Goal: Transaction & Acquisition: Book appointment/travel/reservation

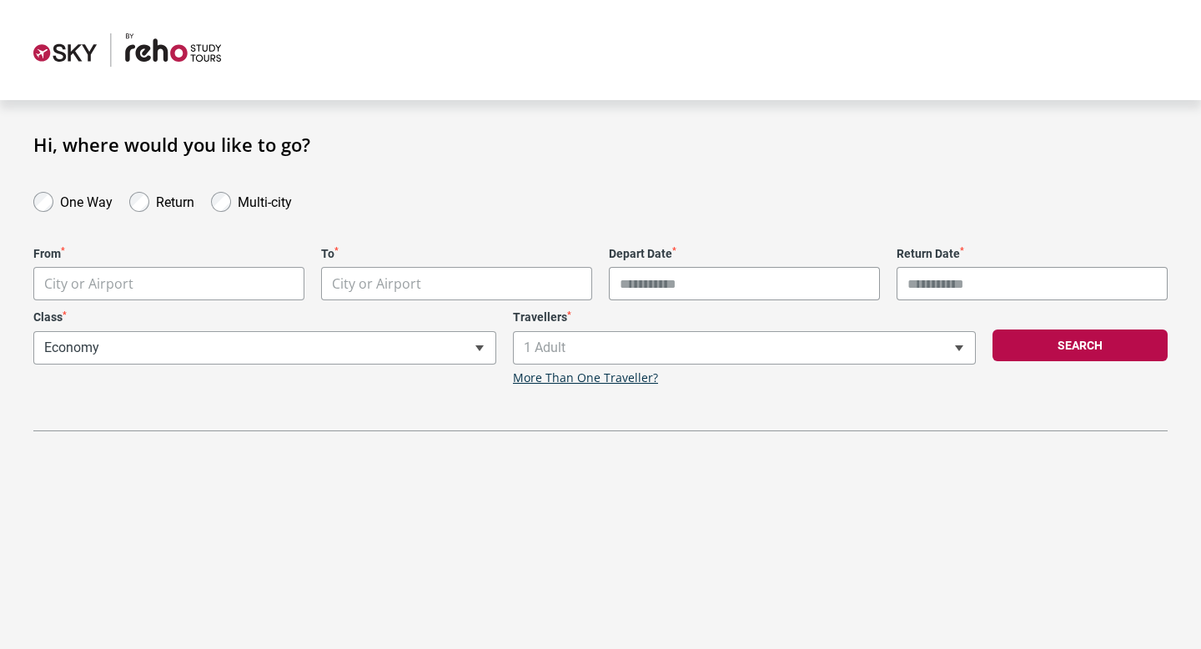
click at [136, 280] on body "**********" at bounding box center [600, 324] width 1201 height 649
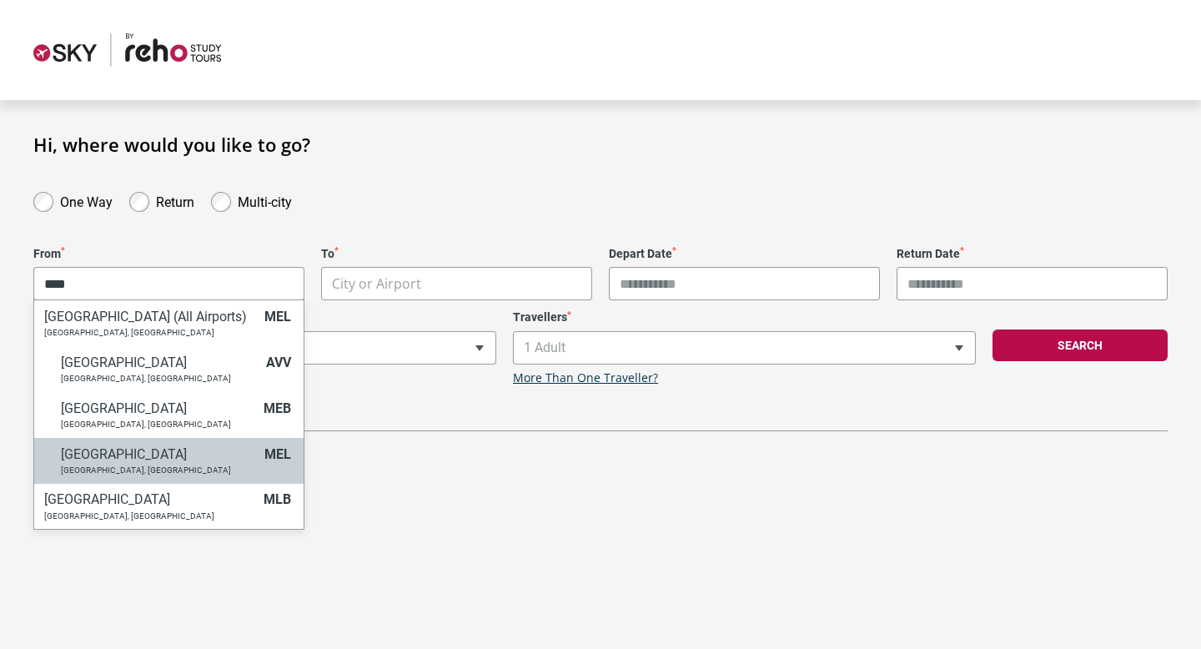
type input "****"
select select "MELA"
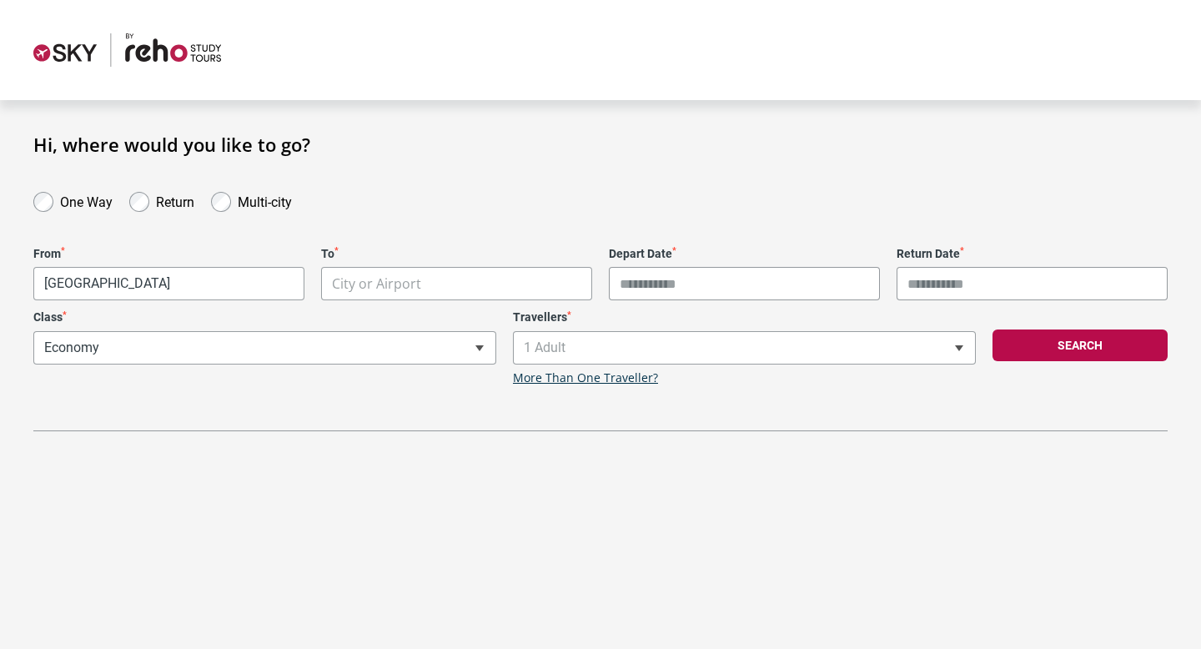
click at [440, 293] on body "**********" at bounding box center [600, 324] width 1201 height 649
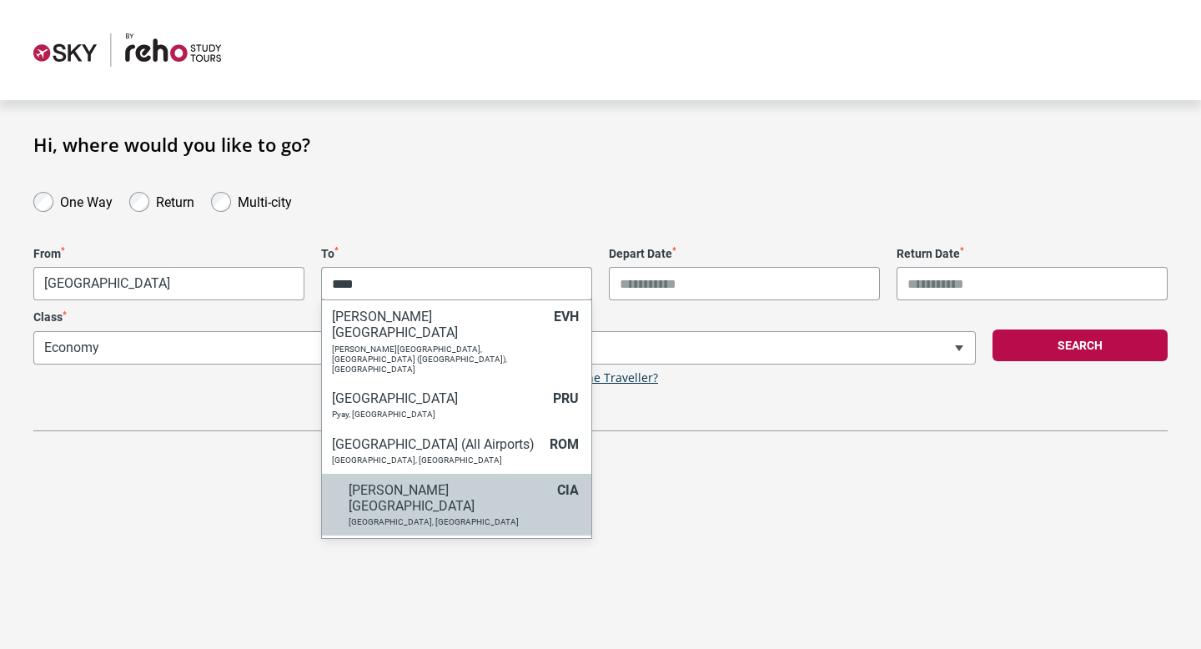
scroll to position [23, 0]
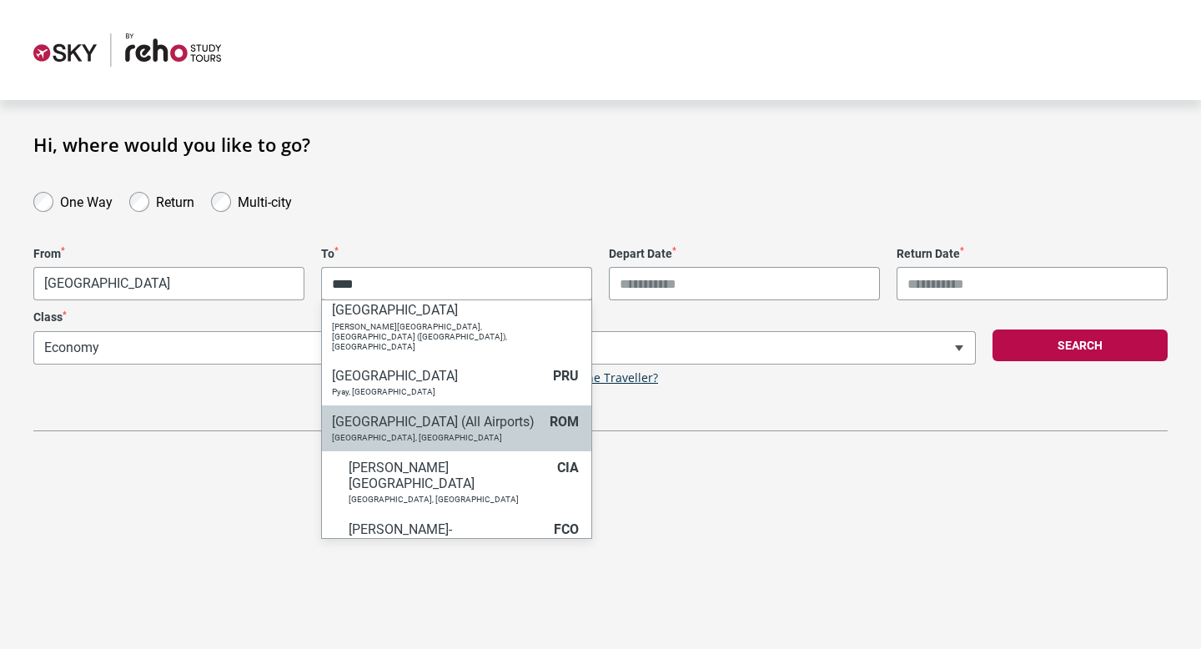
type input "****"
select select "ROMC"
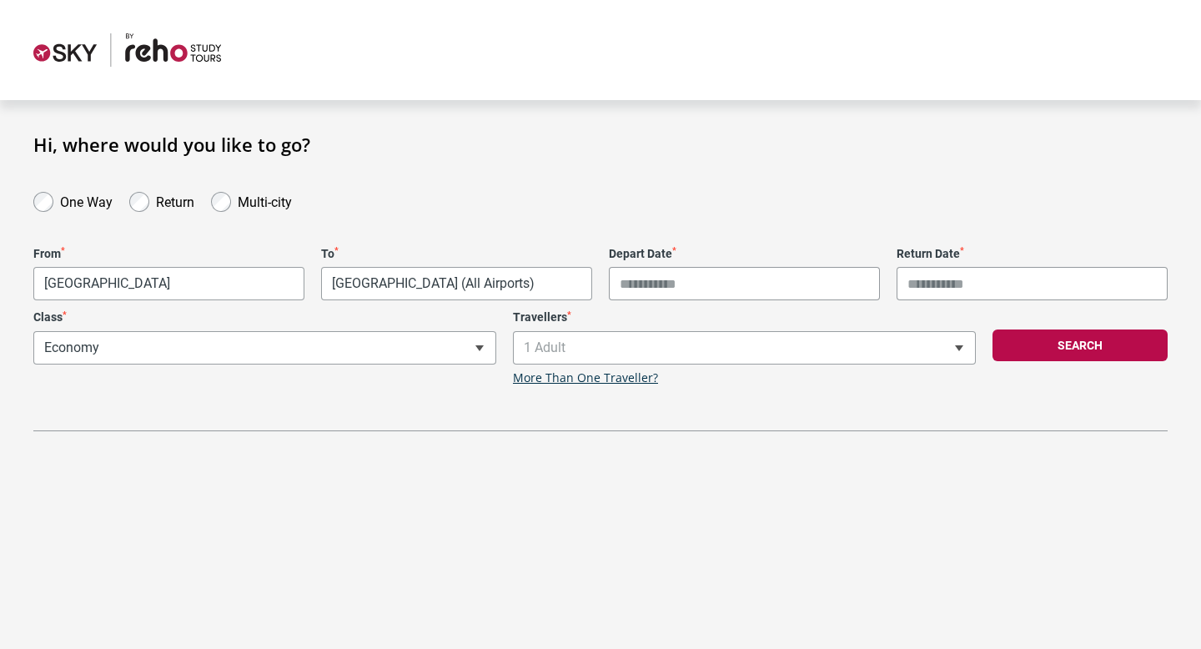
click at [673, 285] on input "Depart Date *" at bounding box center [744, 283] width 271 height 33
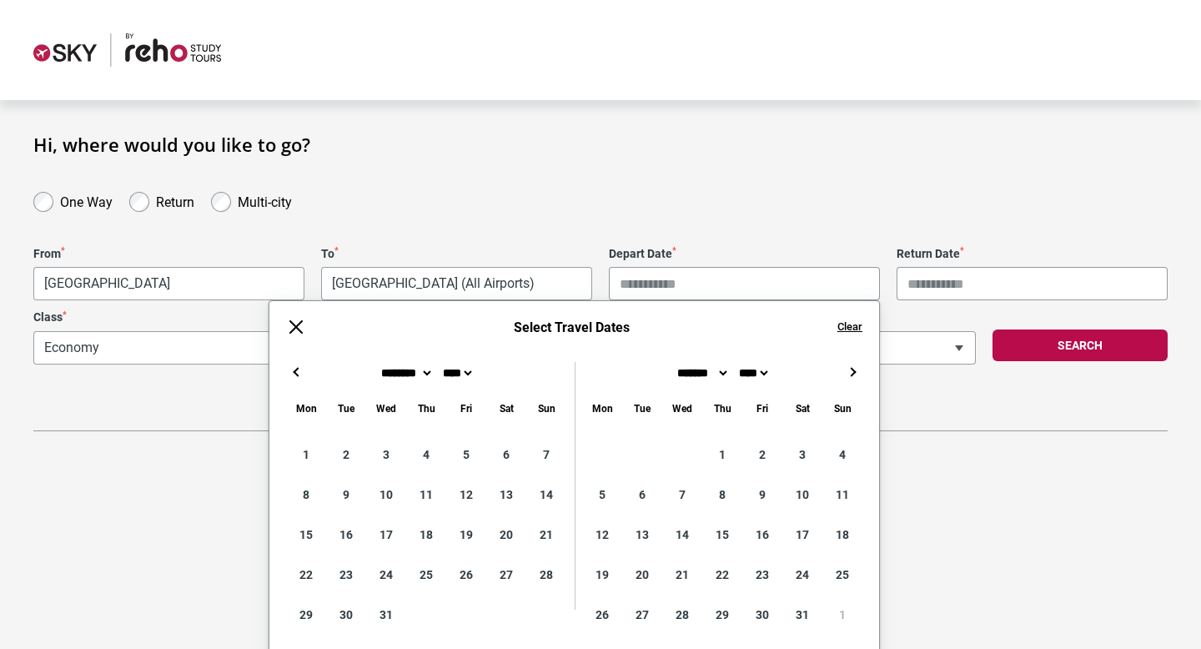
click at [845, 376] on button "→" at bounding box center [852, 372] width 20 height 20
type input "**********"
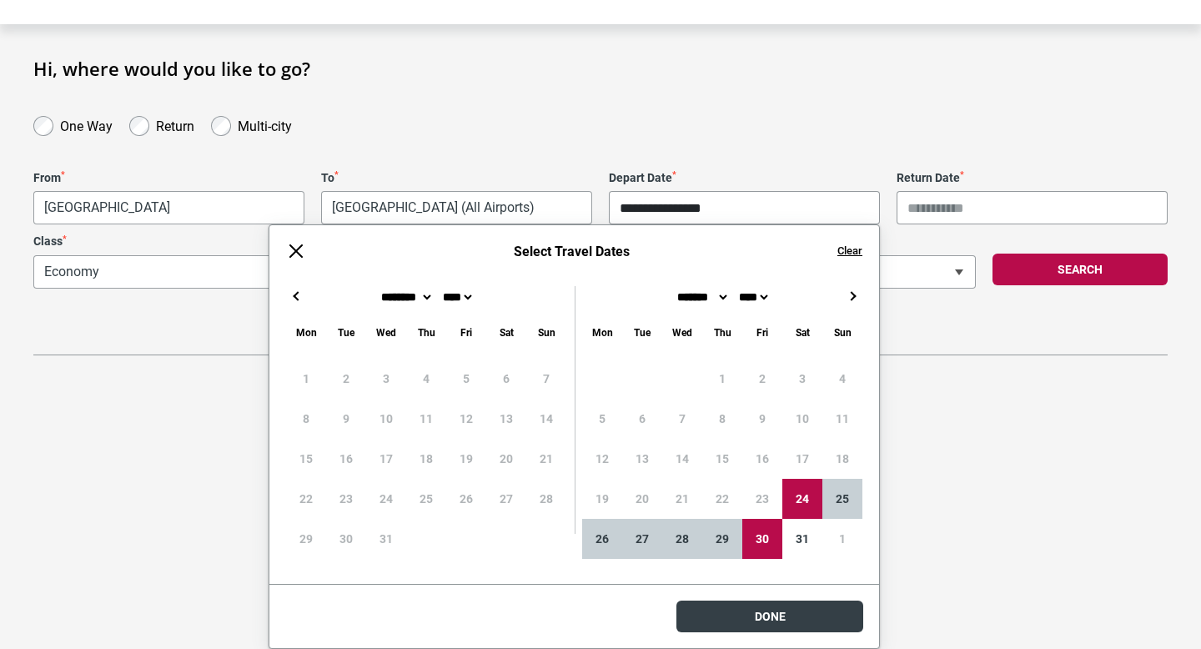
scroll to position [0, 0]
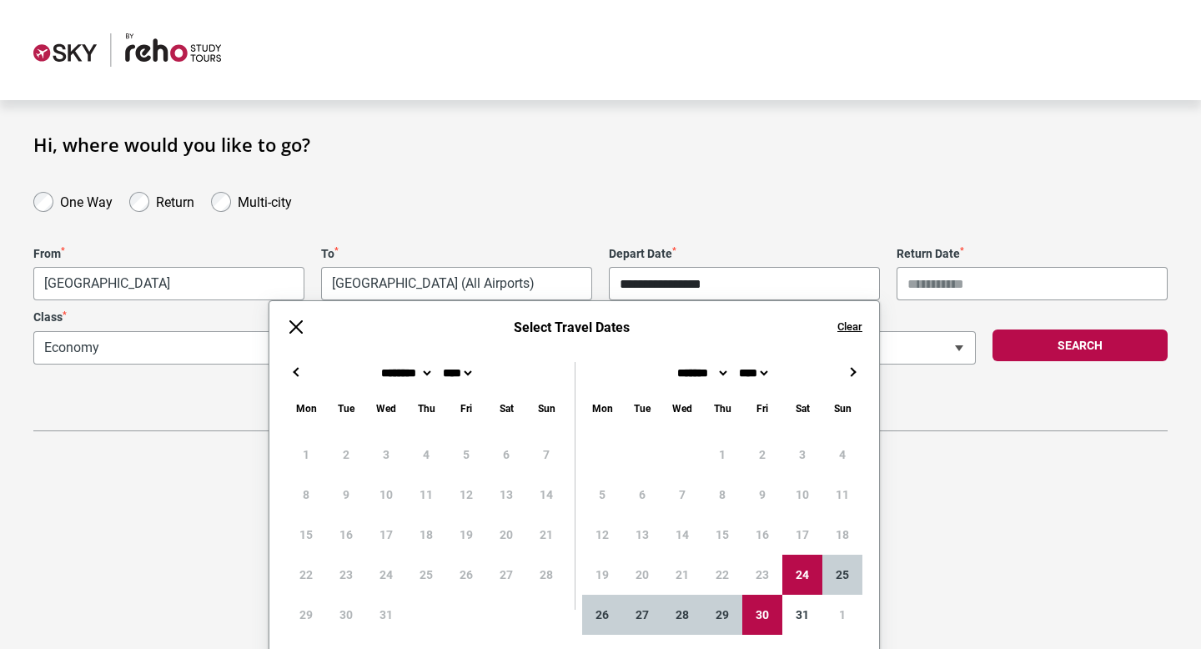
click at [768, 623] on body "**********" at bounding box center [600, 324] width 1201 height 649
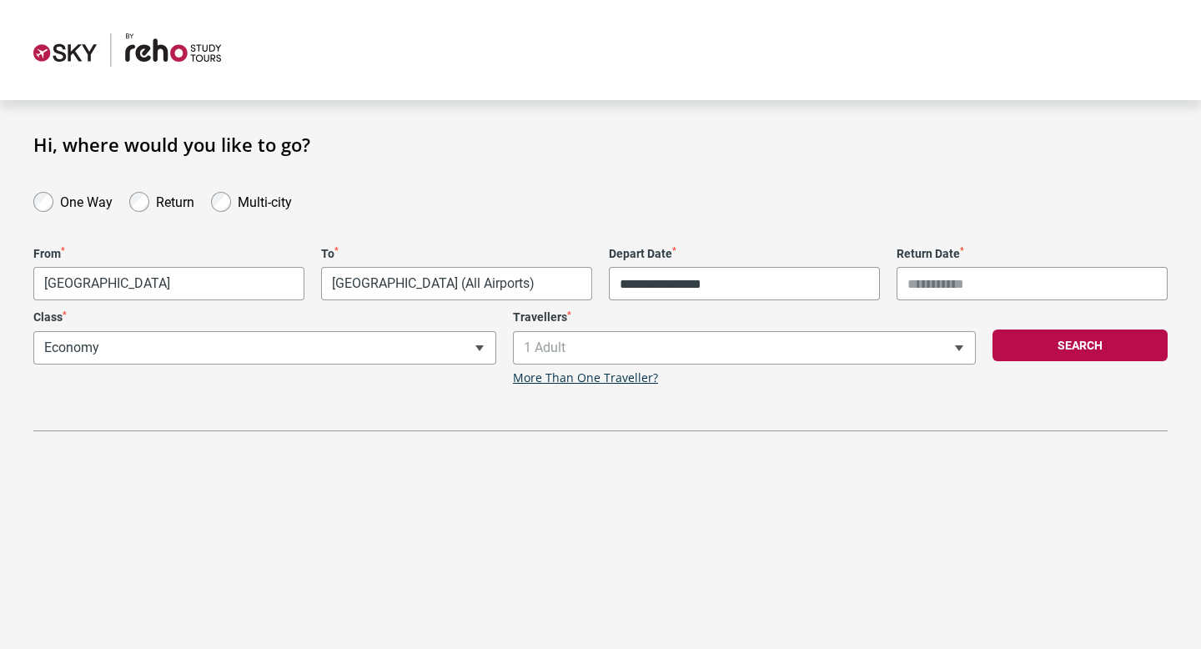
click at [974, 287] on input "Return Date *" at bounding box center [1031, 283] width 271 height 33
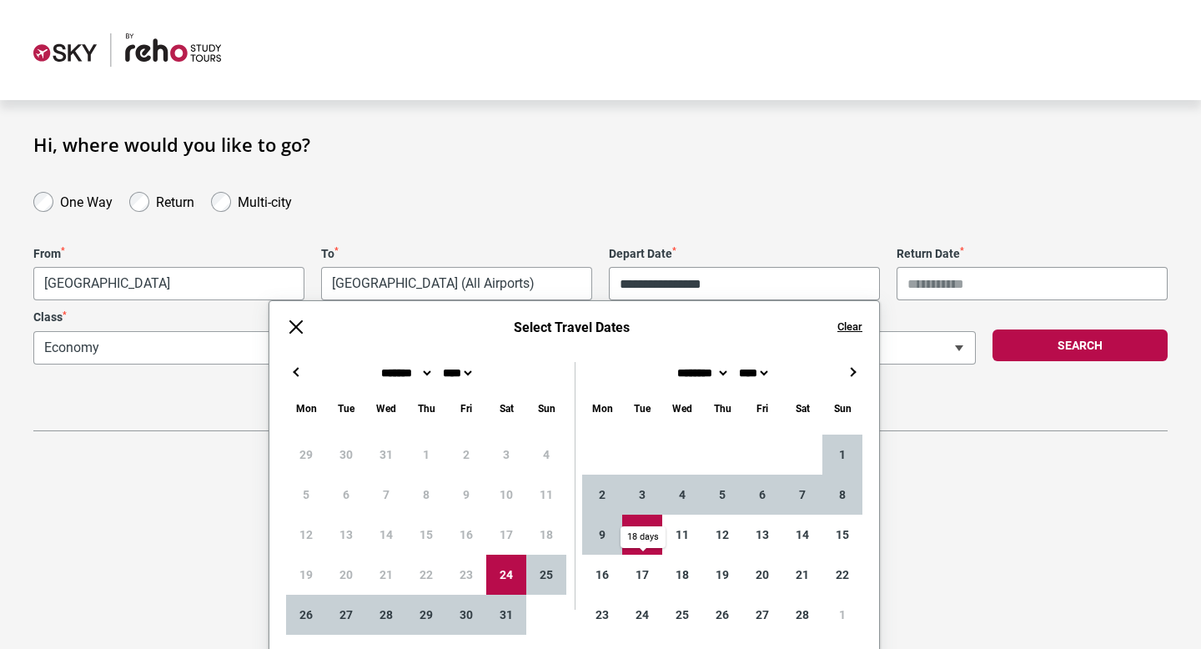
type input "**********"
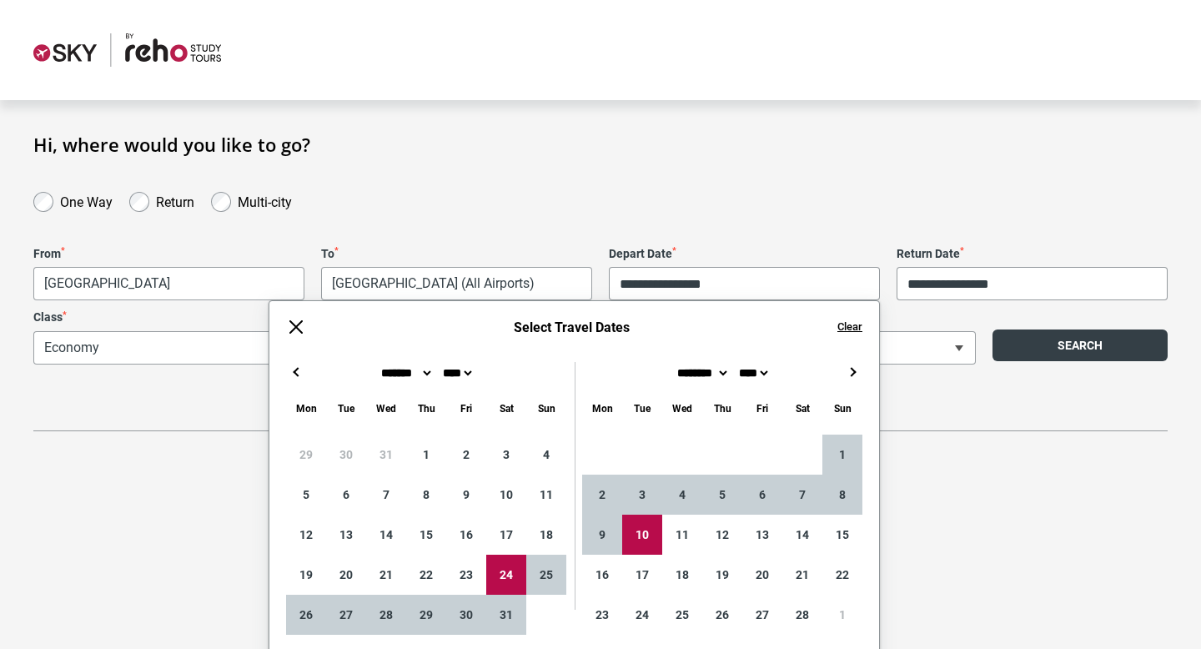
click at [1023, 356] on button "Search" at bounding box center [1079, 345] width 175 height 32
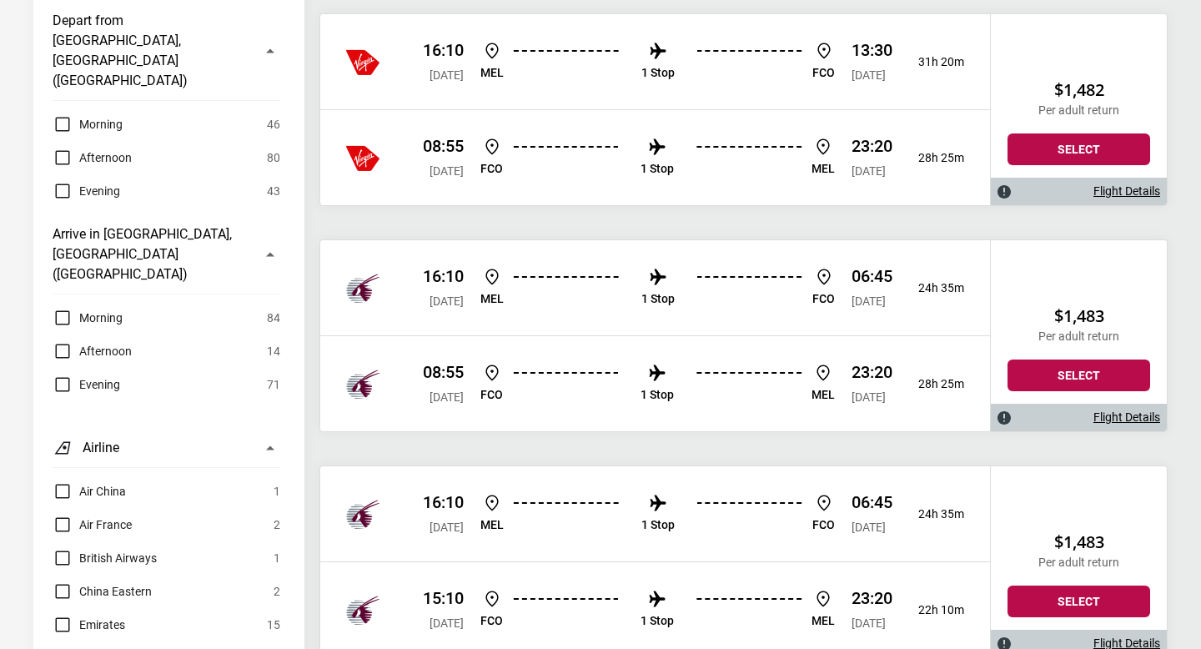
scroll to position [1016, 0]
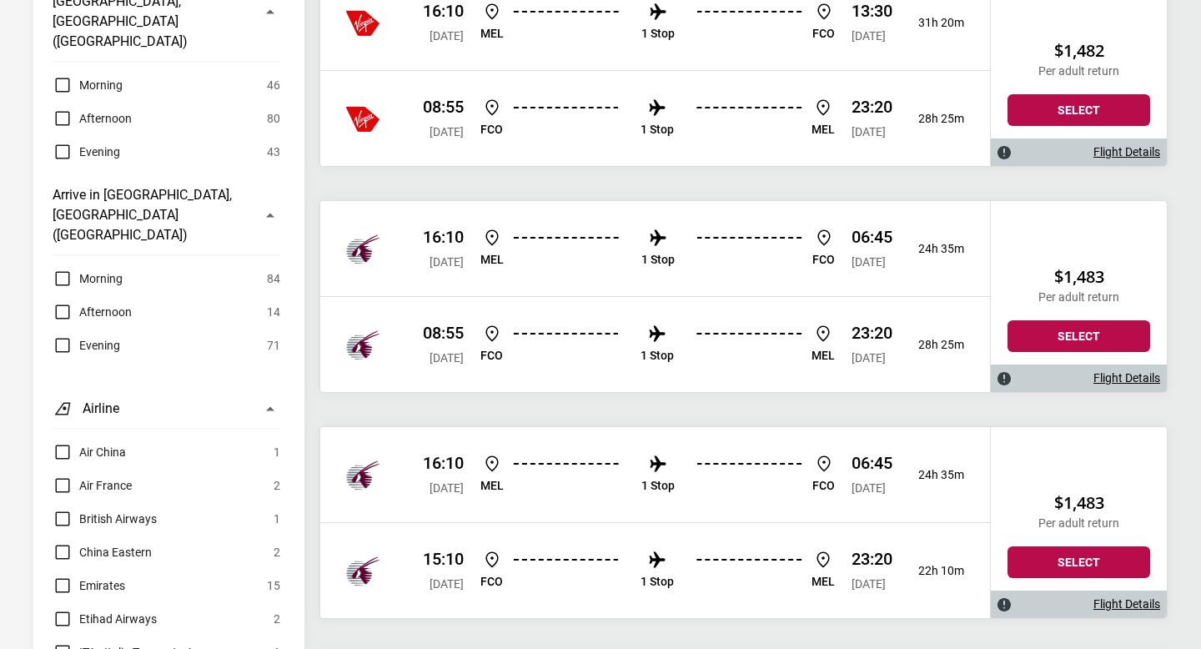
click at [851, 263] on span "[DATE]" at bounding box center [868, 261] width 34 height 13
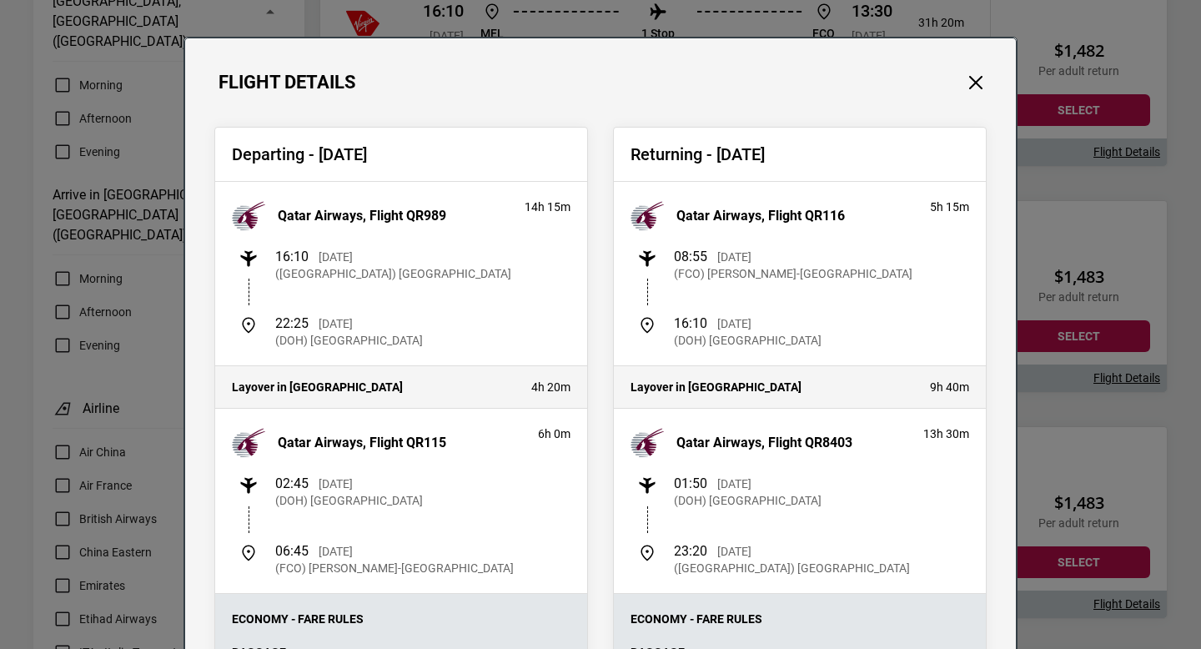
scroll to position [0, 0]
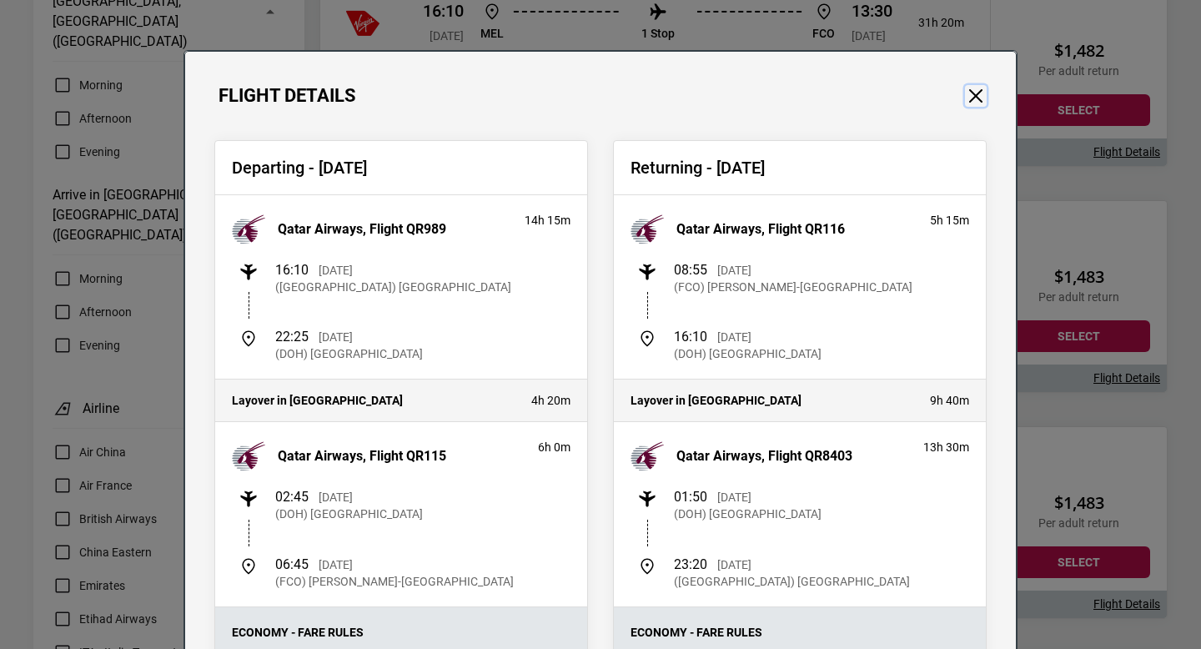
click at [968, 99] on button "Close" at bounding box center [976, 96] width 22 height 22
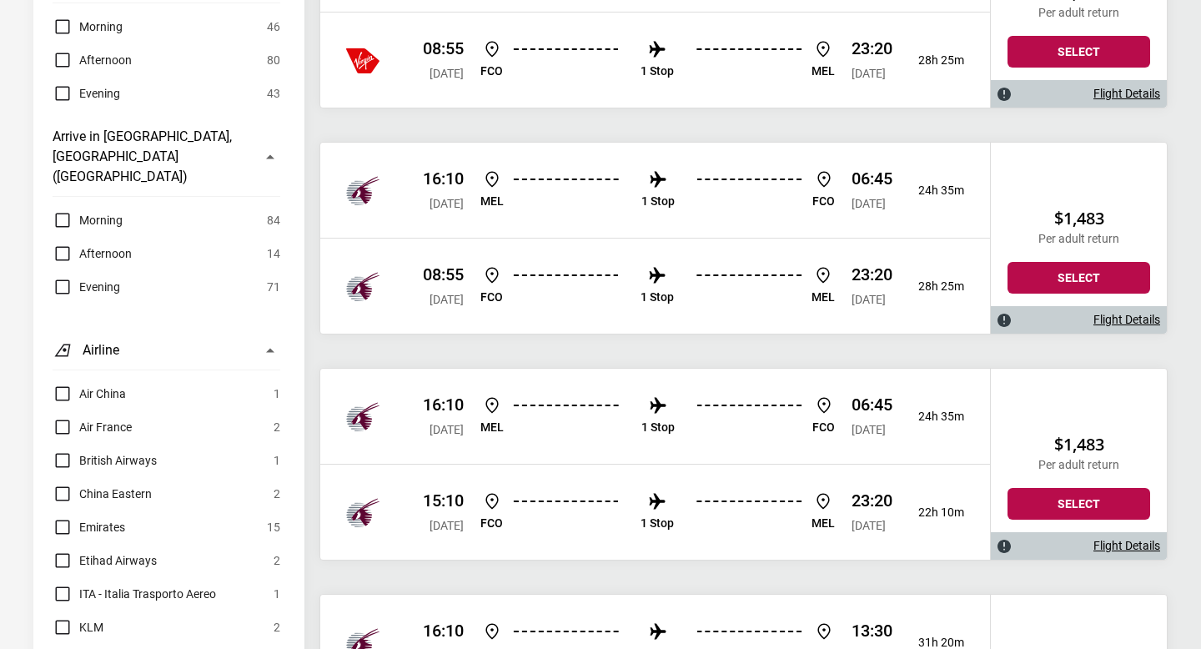
scroll to position [1079, 0]
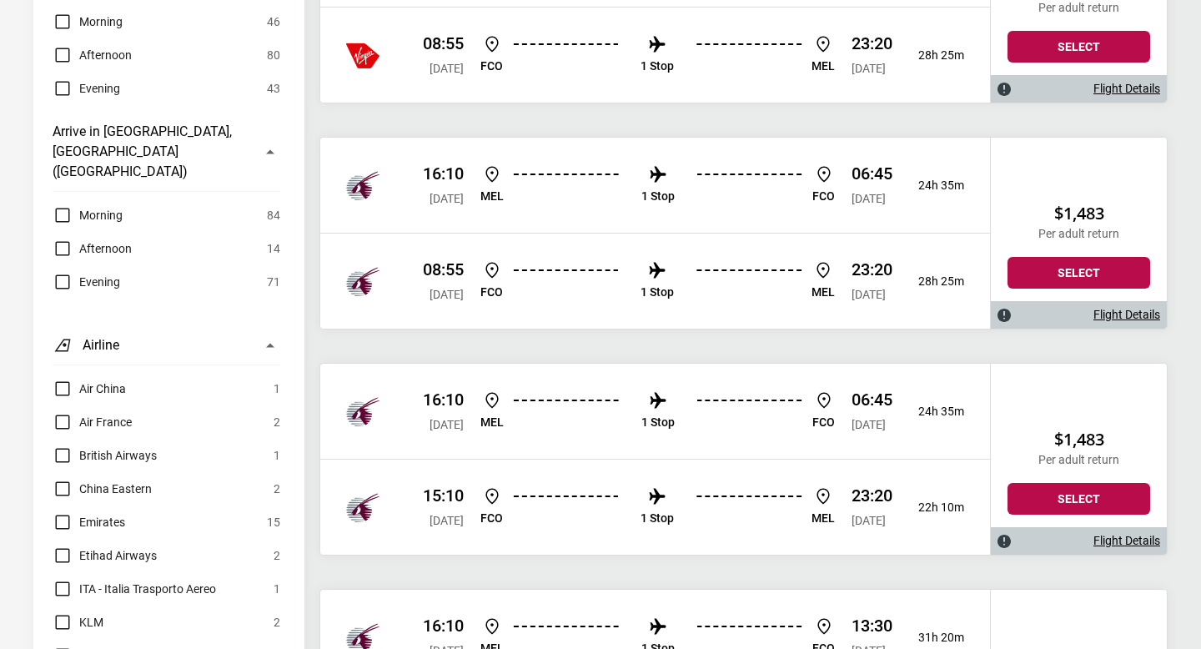
click at [852, 466] on div "15:10 [DATE] FCO 1 Stop [PERSON_NAME] 23:20 [DATE] 22h 10m" at bounding box center [655, 507] width 670 height 96
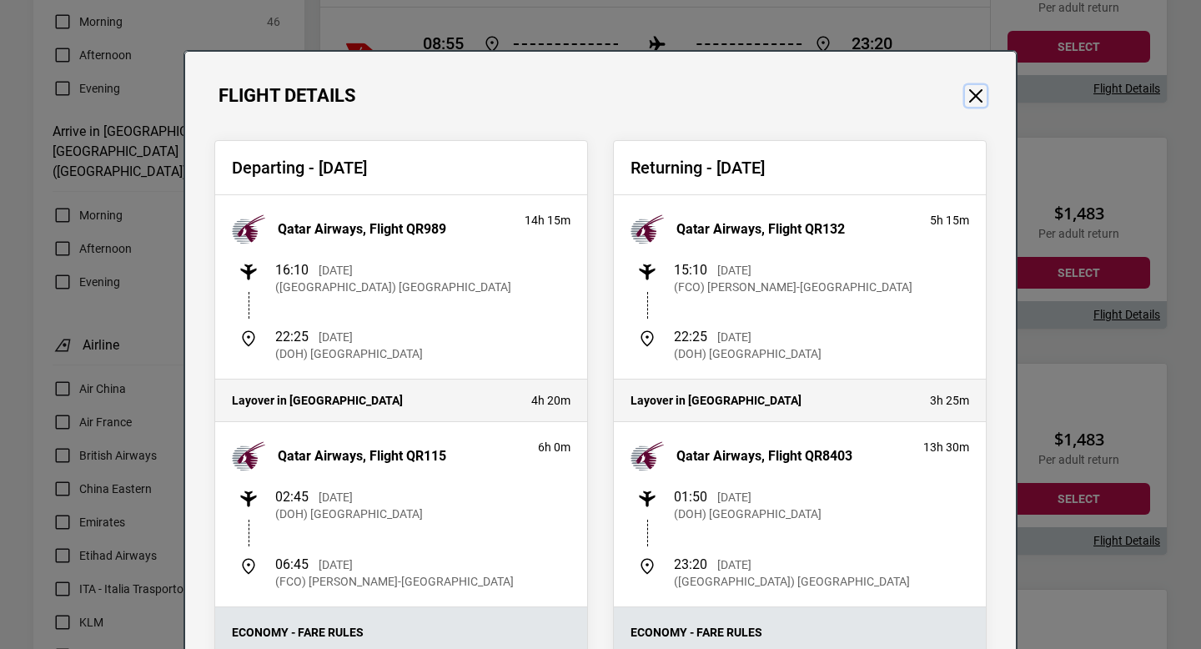
click at [979, 97] on button "Close" at bounding box center [976, 96] width 22 height 22
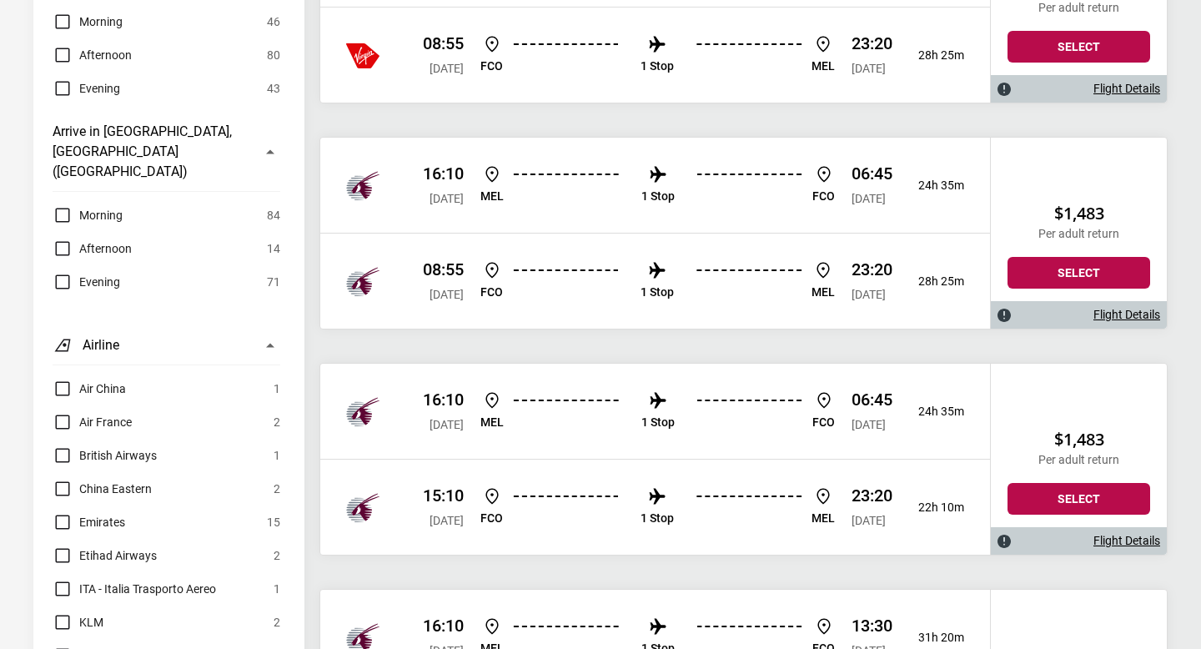
click at [928, 519] on div "15:10 [DATE] FCO 1 Stop [PERSON_NAME] 23:20 [DATE] 22h 10m" at bounding box center [655, 507] width 670 height 96
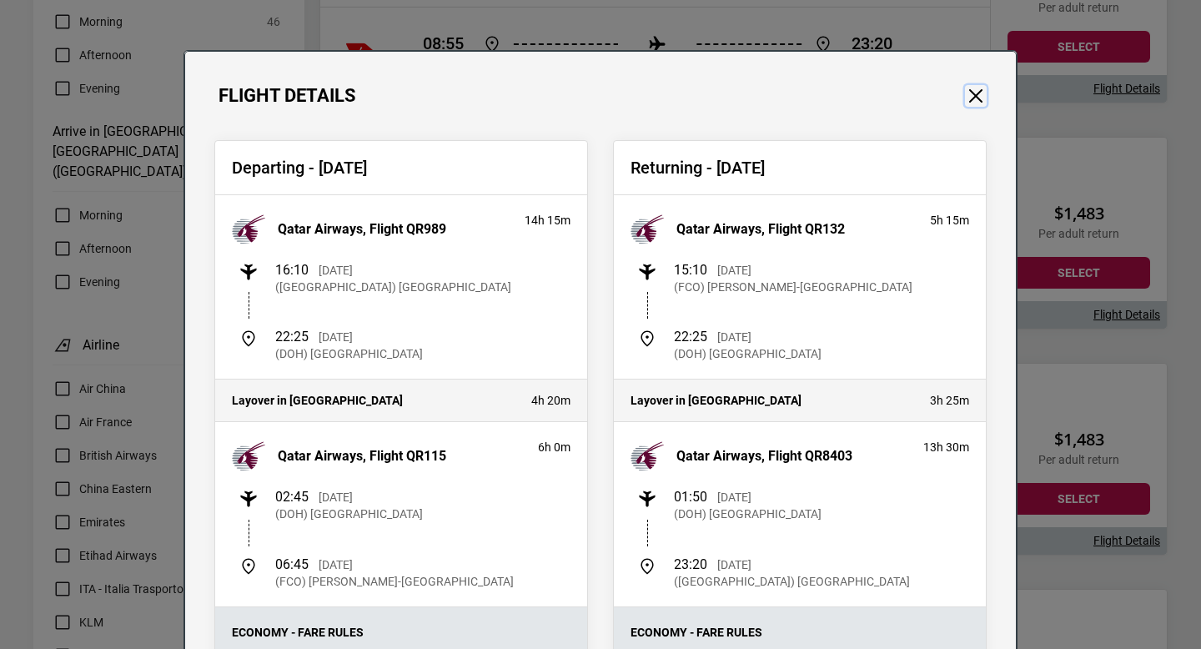
click at [971, 100] on button "Close" at bounding box center [976, 96] width 22 height 22
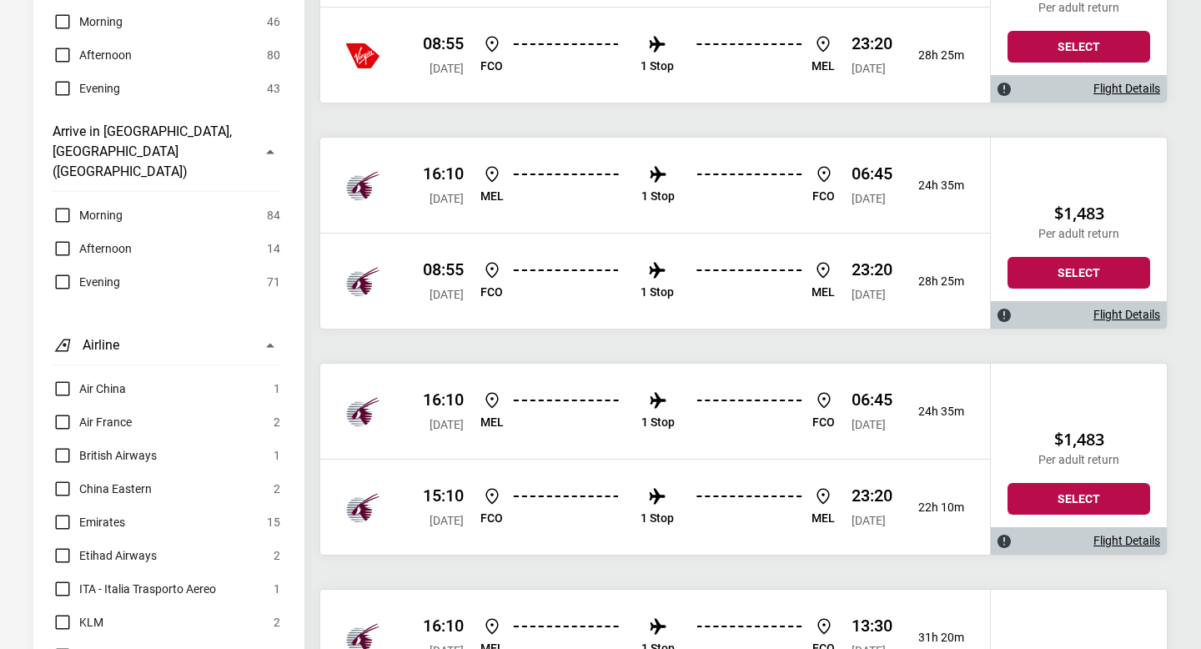
click at [503, 276] on li "FCO" at bounding box center [491, 281] width 23 height 43
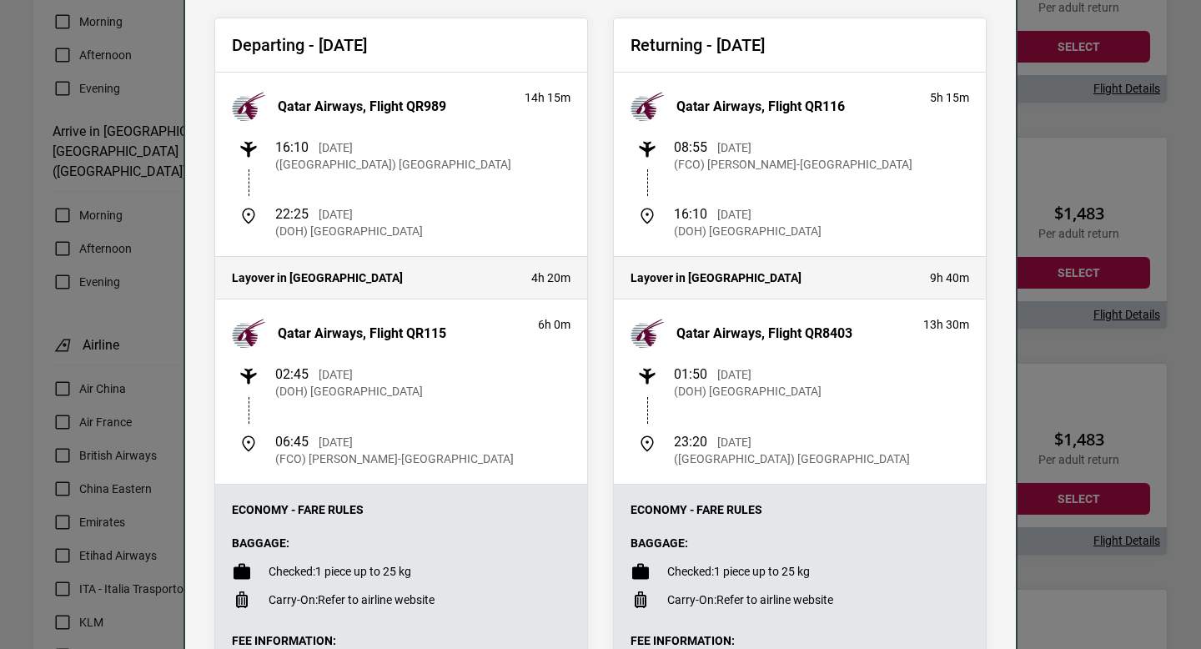
scroll to position [0, 0]
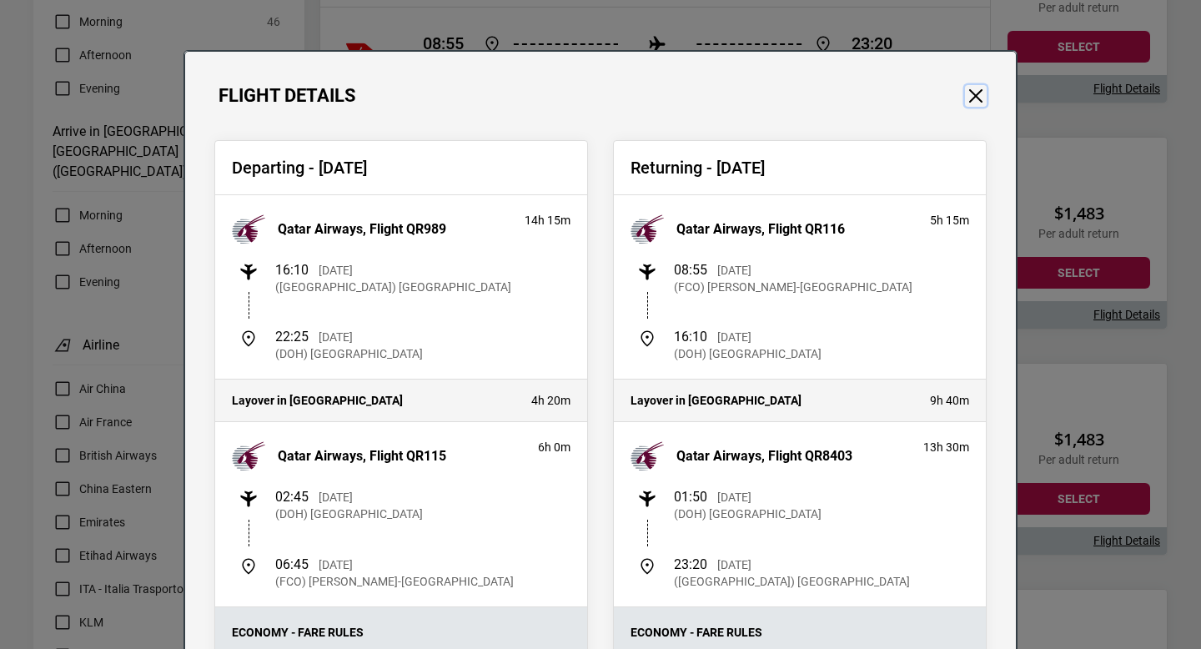
click at [977, 98] on button "Close" at bounding box center [976, 96] width 22 height 22
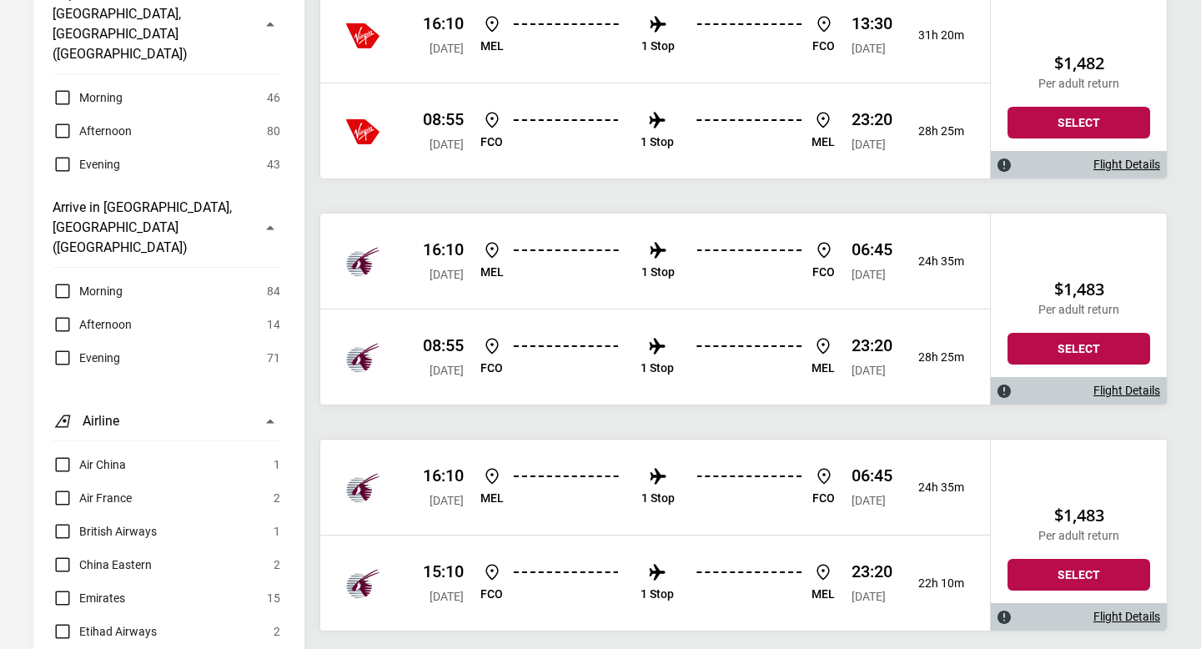
scroll to position [1001, 0]
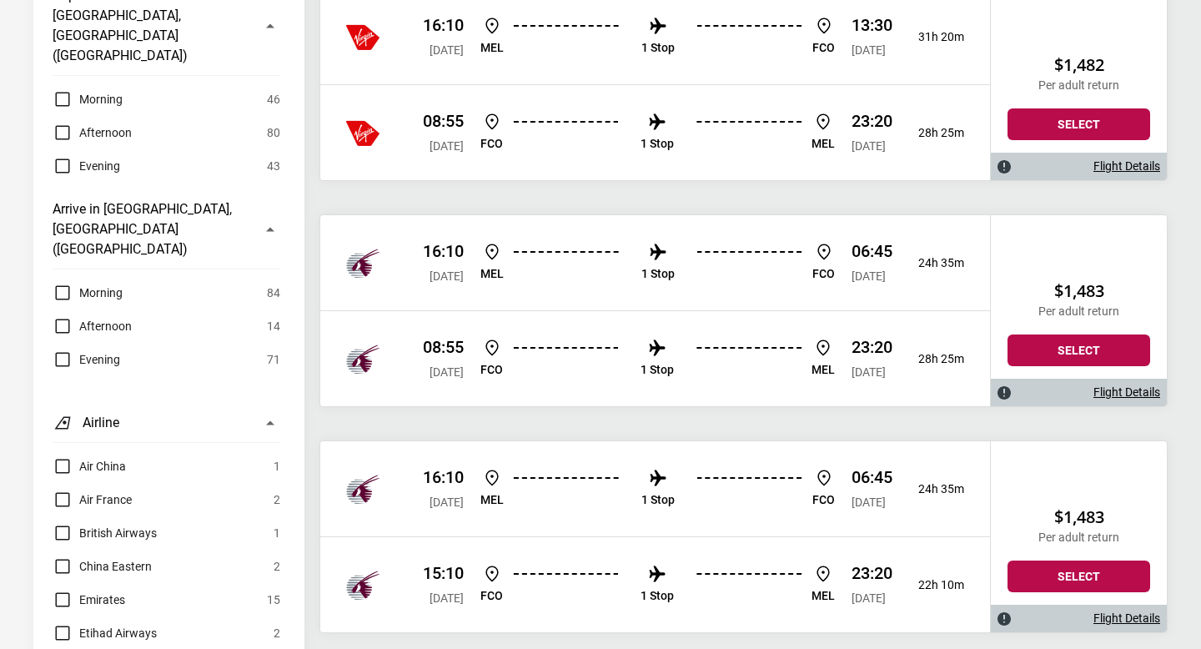
click at [58, 283] on label "Morning" at bounding box center [88, 293] width 70 height 20
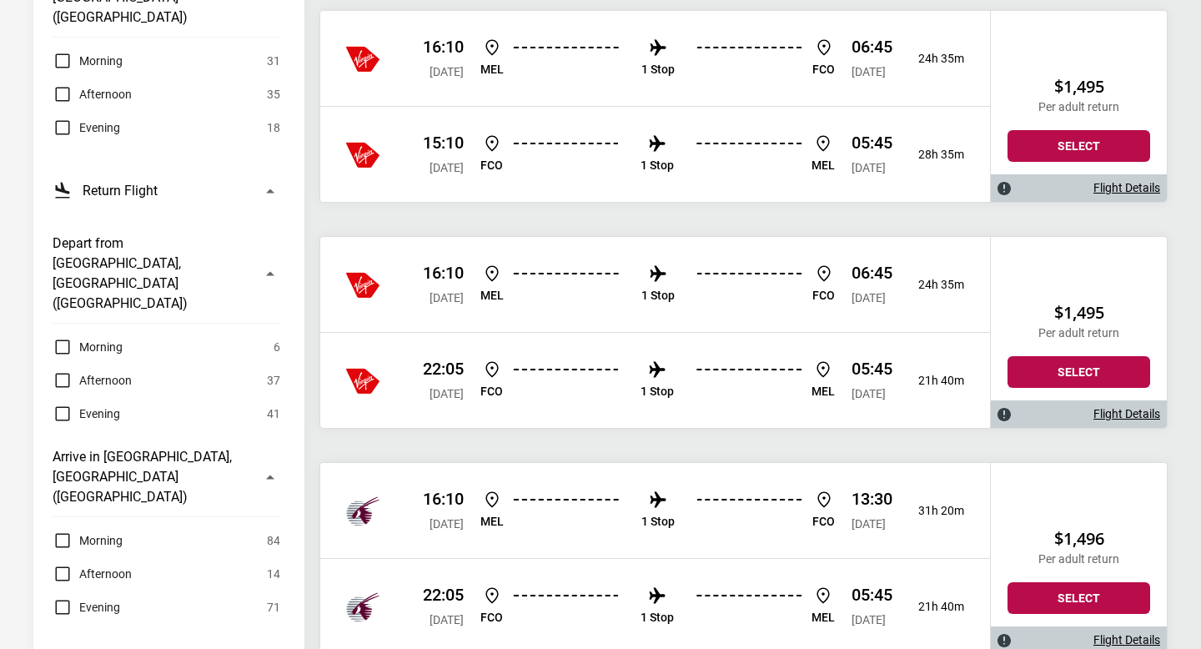
scroll to position [737, 0]
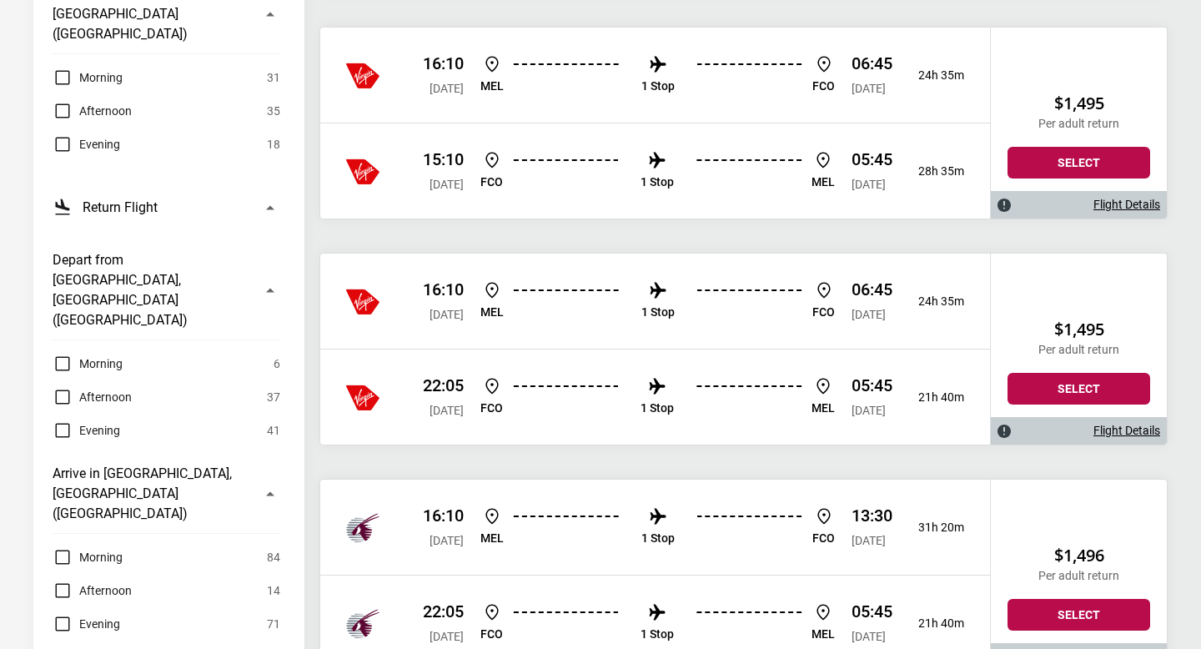
click at [65, 354] on label "Morning" at bounding box center [88, 364] width 70 height 20
click at [62, 580] on div "Afternoon 0" at bounding box center [167, 590] width 228 height 20
click at [62, 547] on label "Morning" at bounding box center [88, 557] width 70 height 20
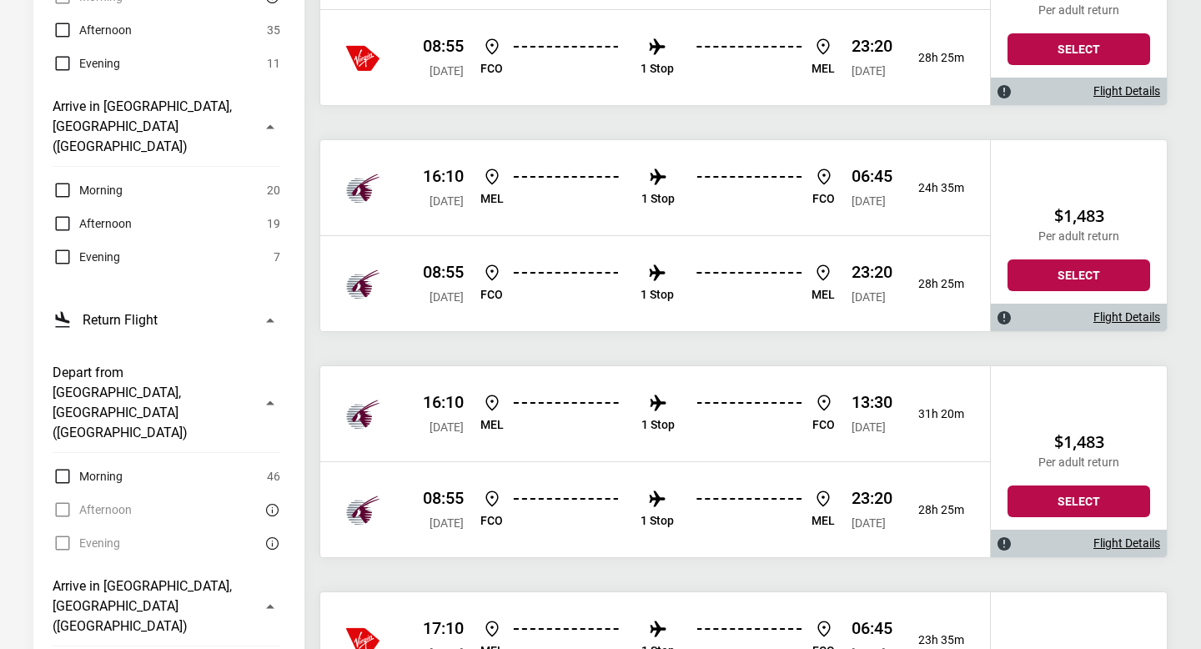
scroll to position [599, 0]
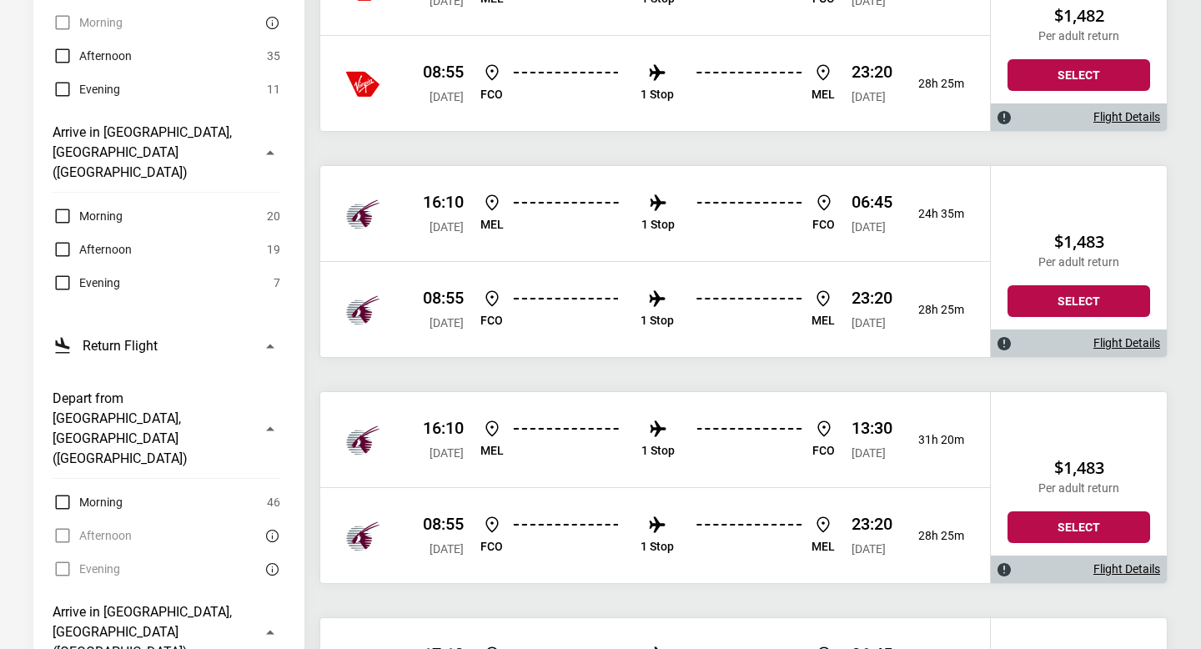
click at [67, 206] on label "Morning" at bounding box center [88, 216] width 70 height 20
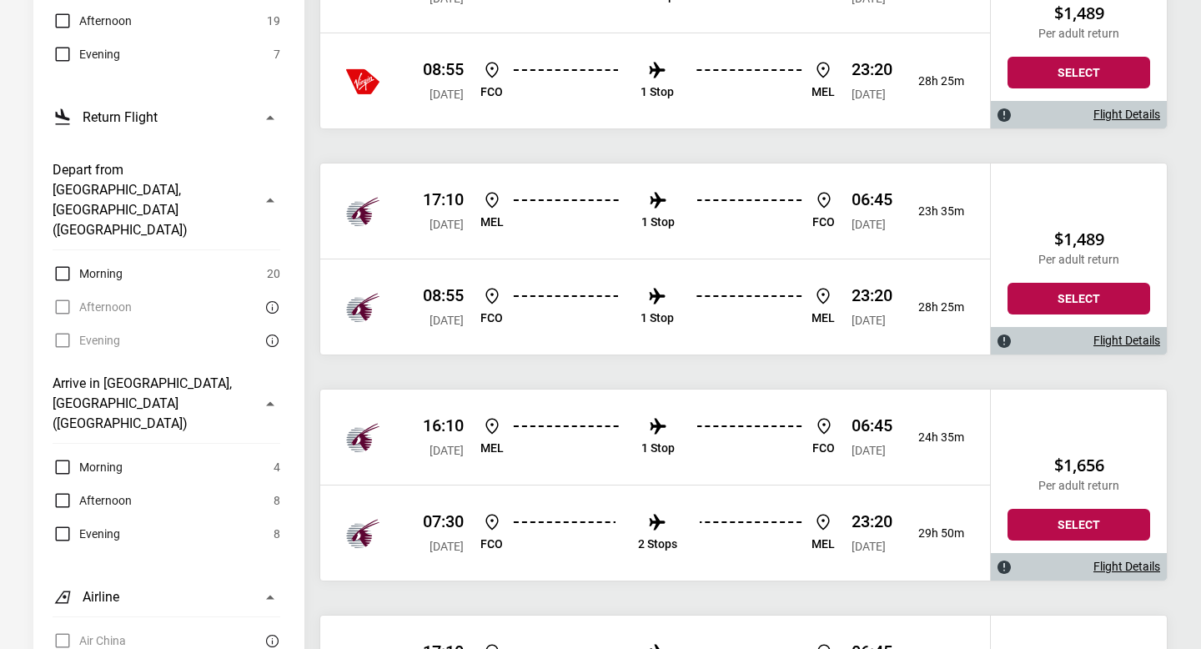
scroll to position [825, 0]
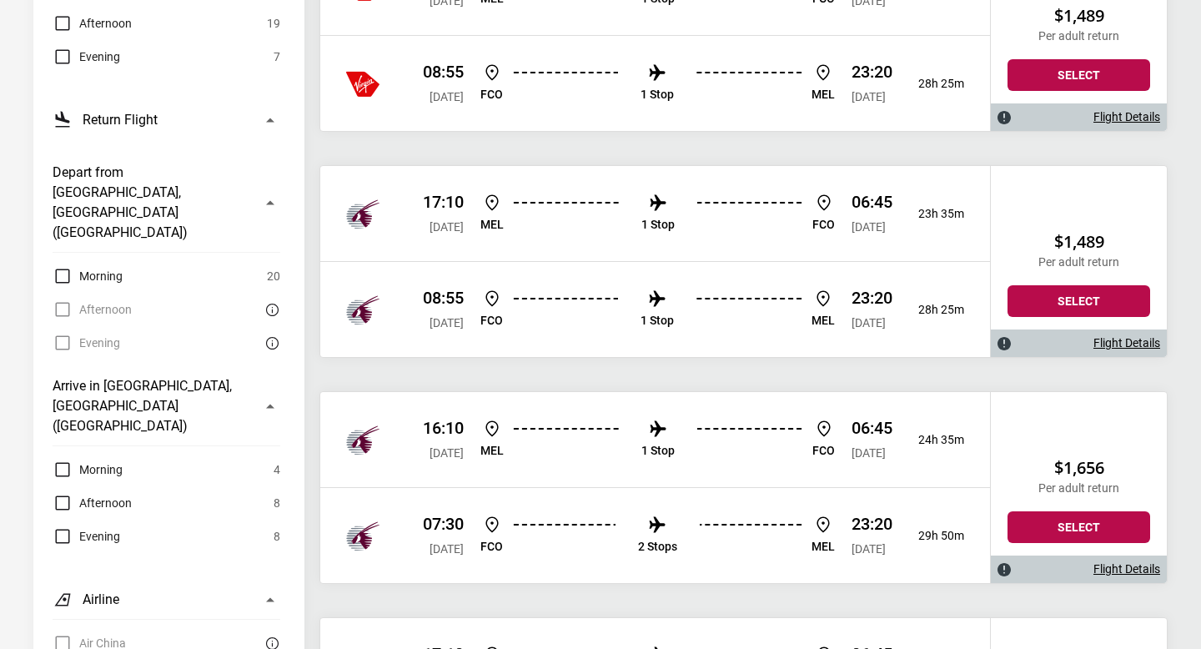
click at [58, 266] on label "Morning" at bounding box center [88, 276] width 70 height 20
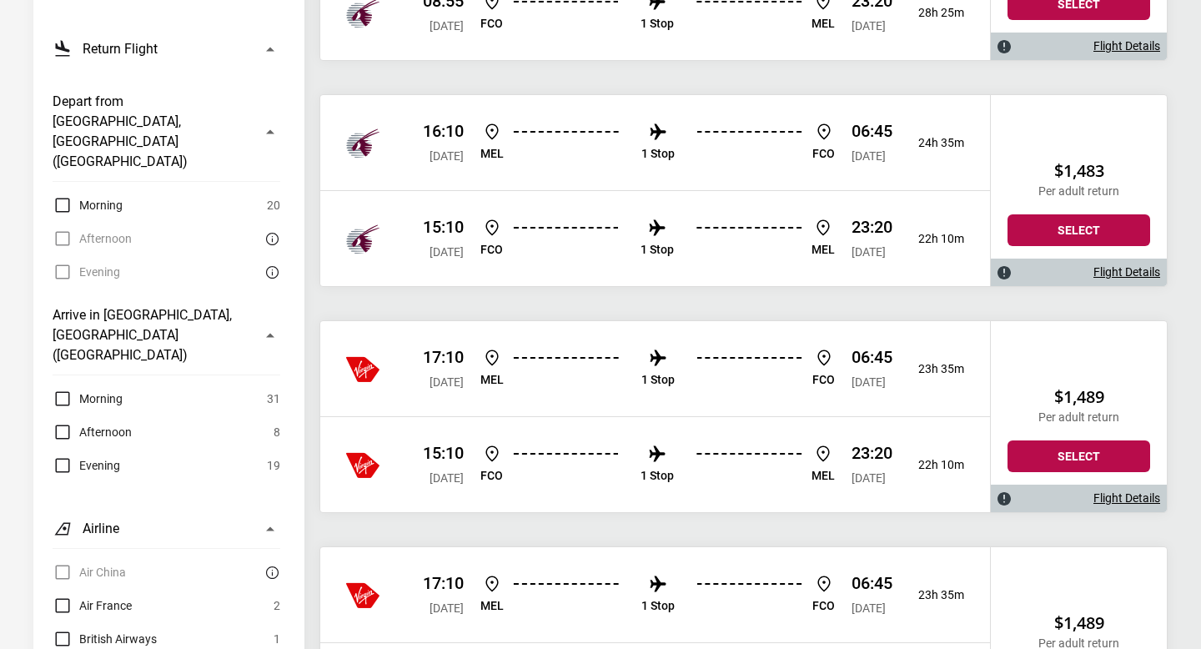
scroll to position [902, 0]
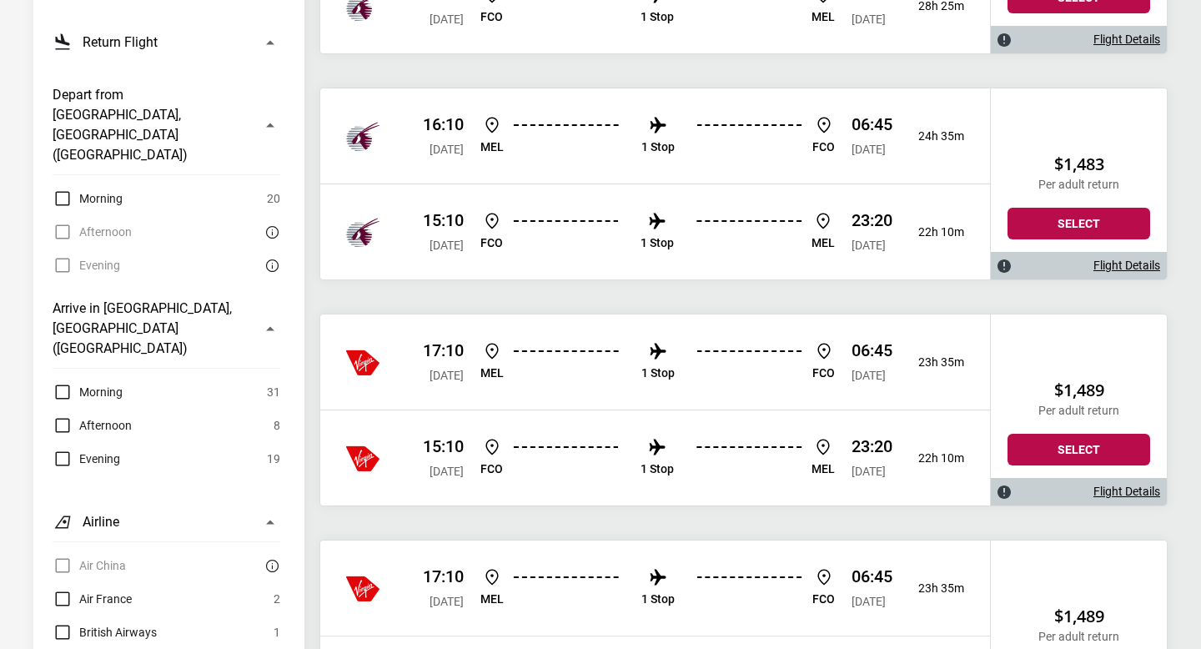
click at [503, 232] on li "FCO" at bounding box center [491, 232] width 23 height 43
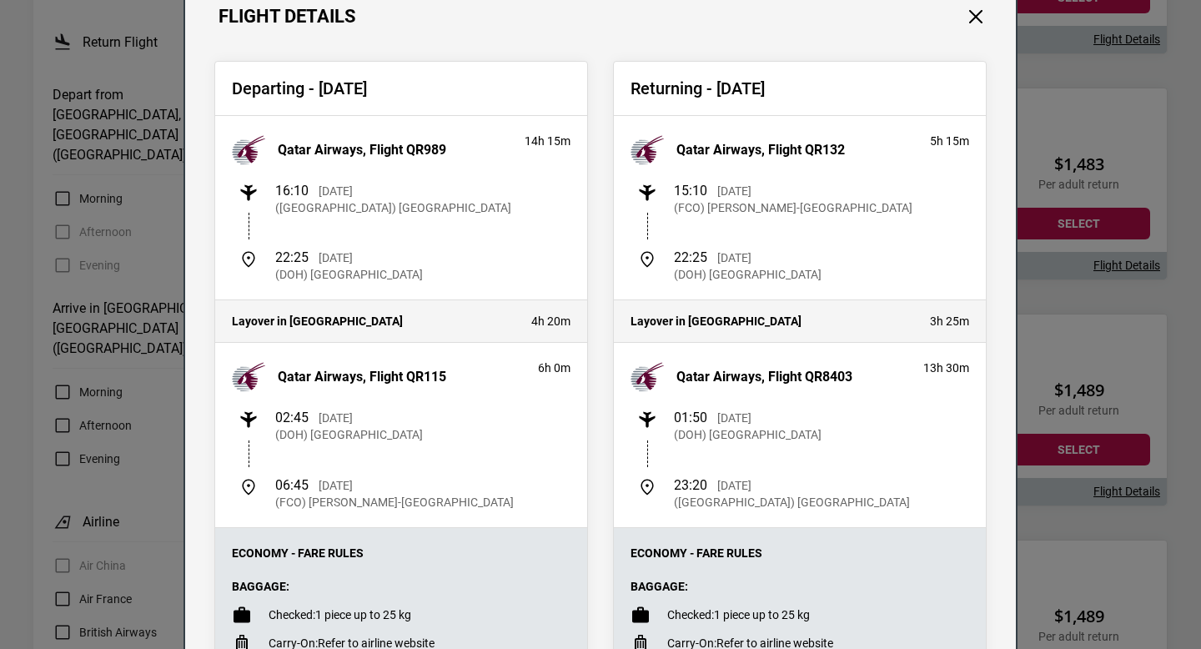
scroll to position [78, 0]
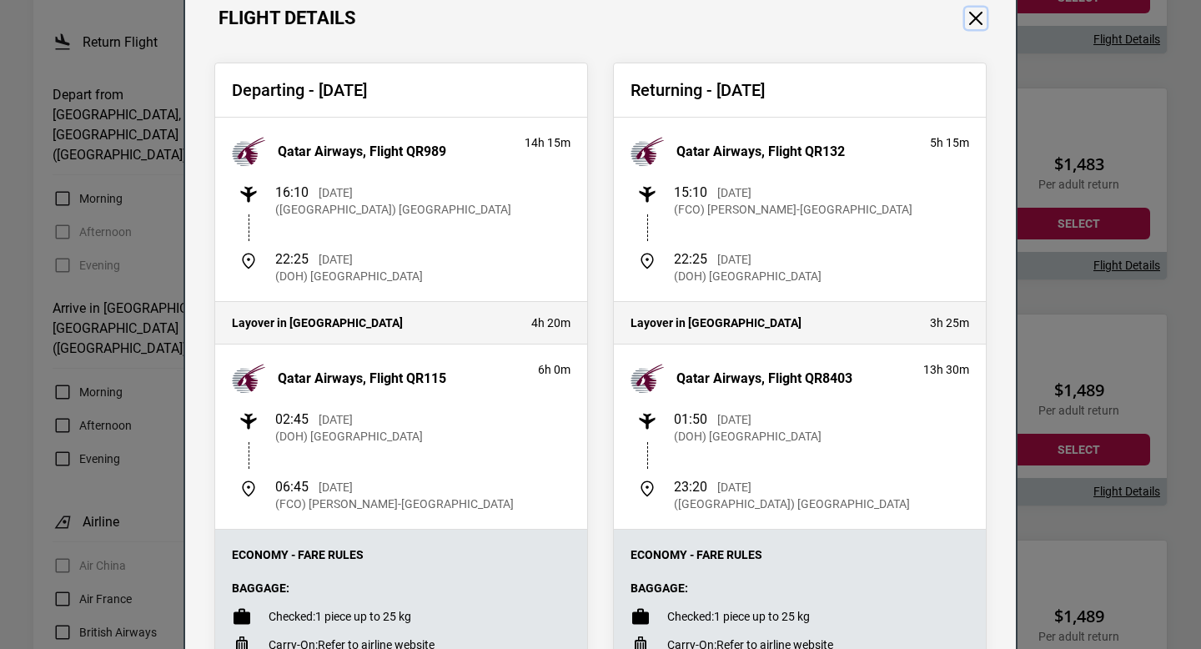
click at [972, 18] on button "Close" at bounding box center [976, 19] width 22 height 22
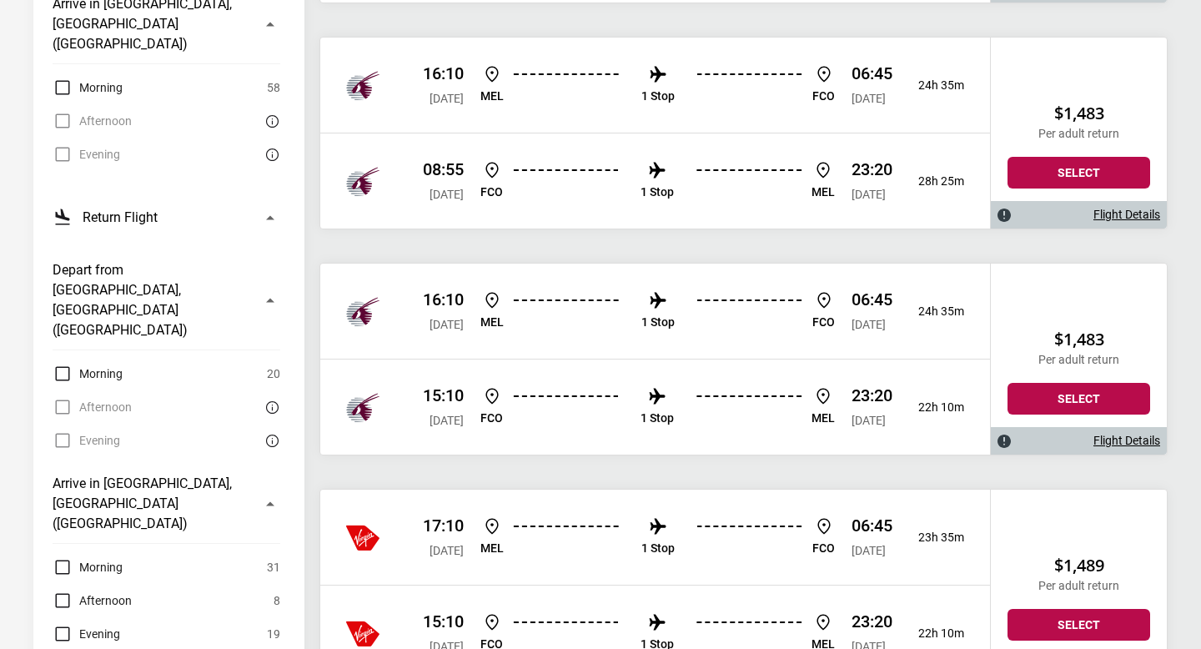
scroll to position [724, 0]
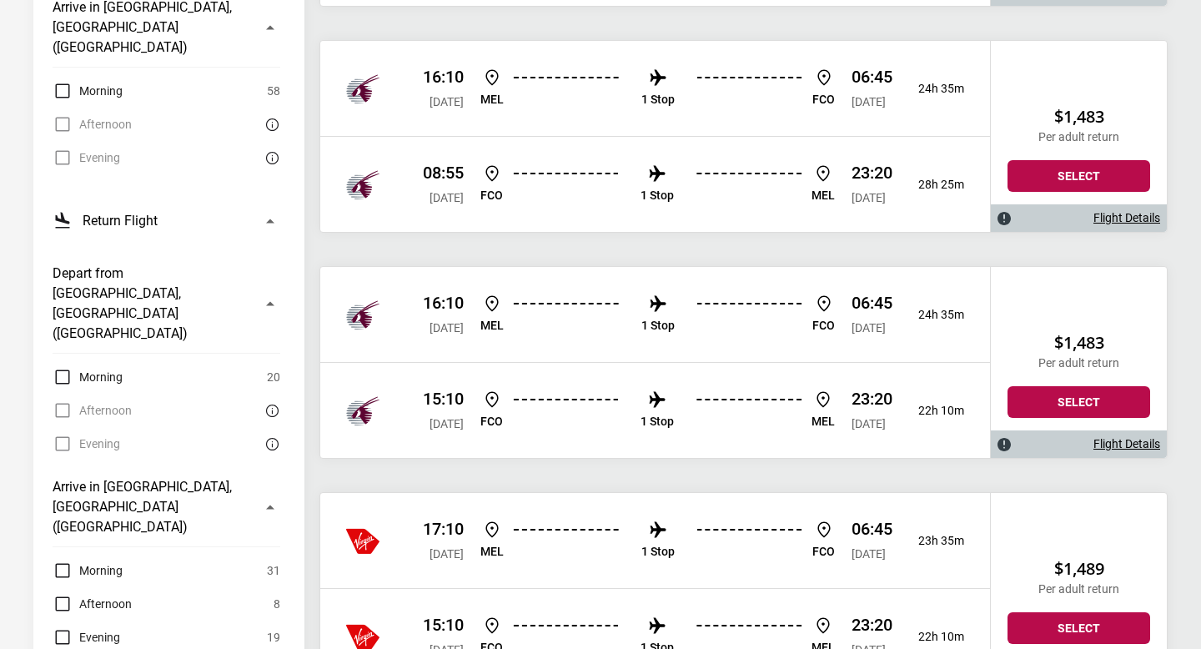
click at [520, 343] on div "16:10 [DATE] [PERSON_NAME] 1 Stop FCO 06:45 [DATE] 24h 35m" at bounding box center [655, 314] width 670 height 95
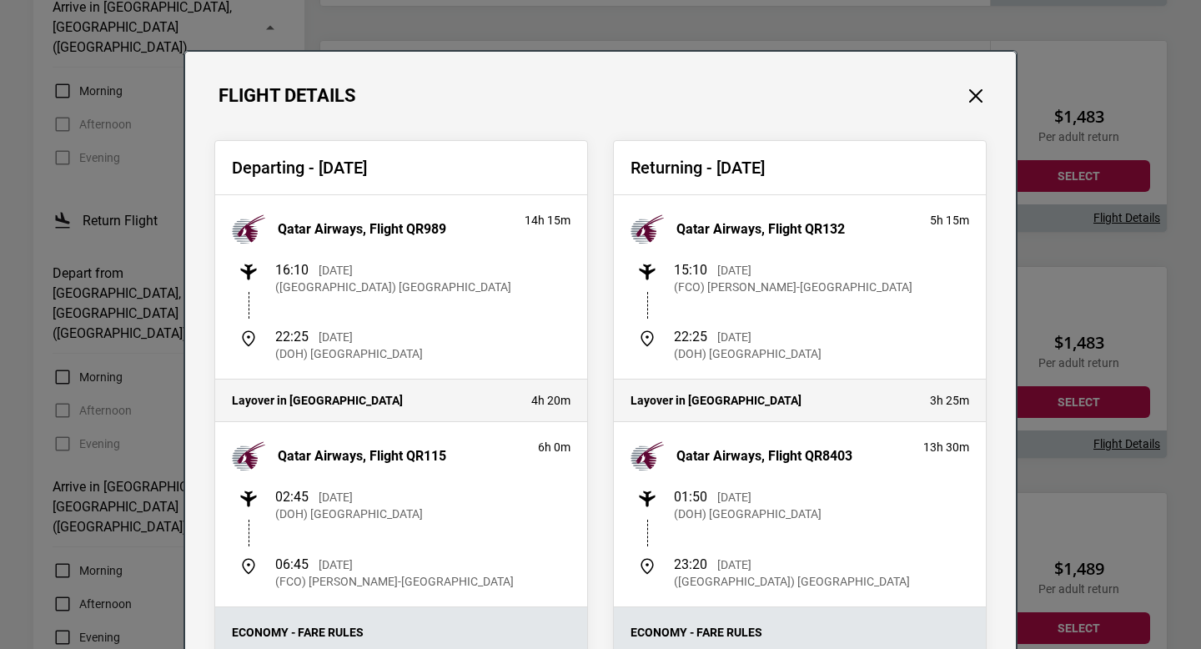
click at [987, 94] on div "Flight Details" at bounding box center [600, 79] width 830 height 55
click at [968, 97] on button "Close" at bounding box center [976, 96] width 22 height 22
